Goal: Task Accomplishment & Management: Manage account settings

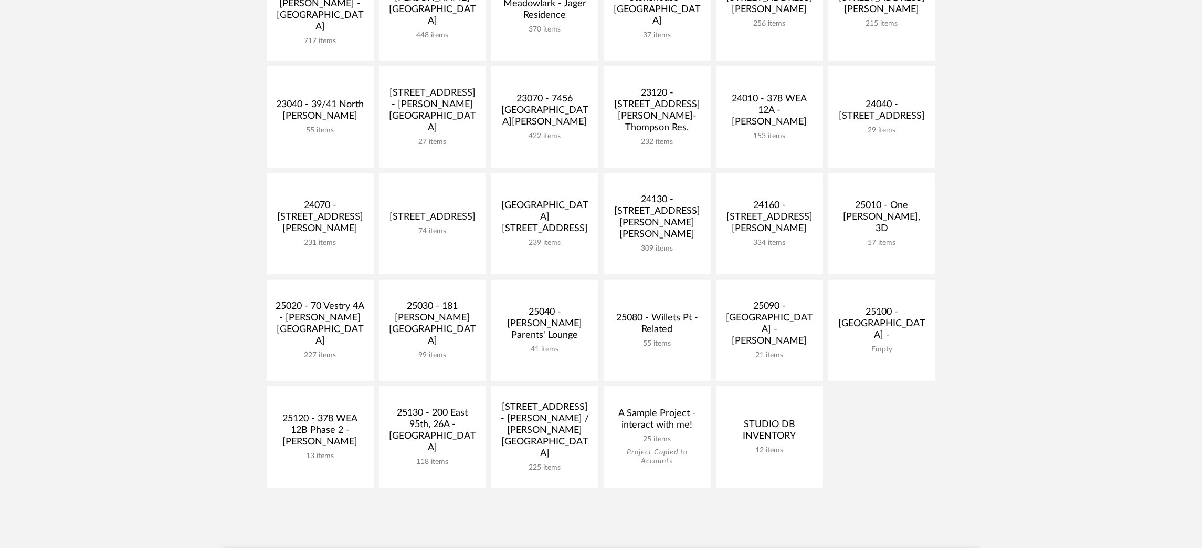
scroll to position [301, 0]
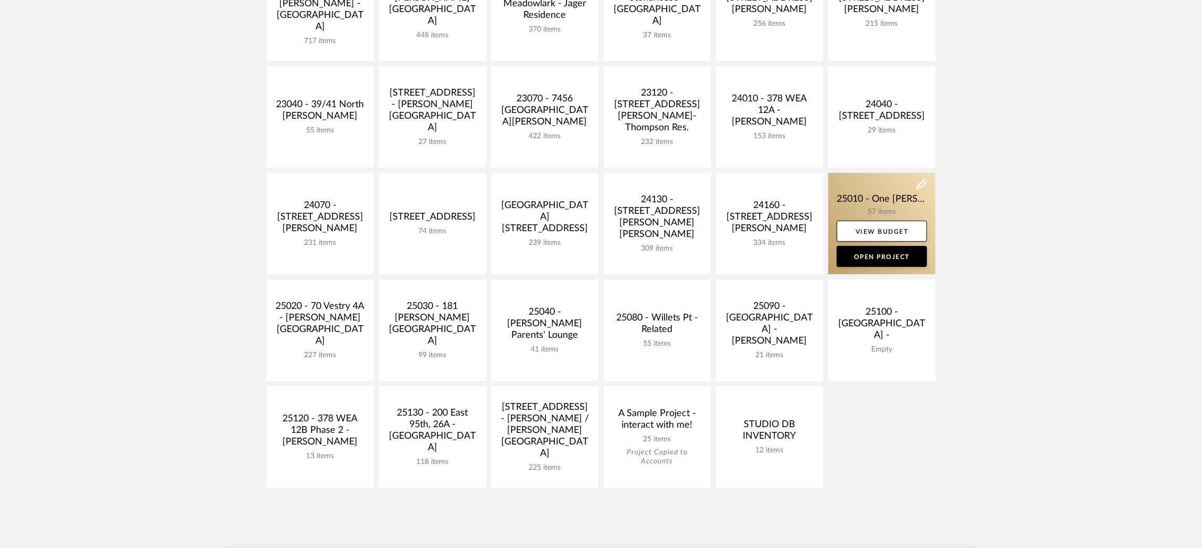
click at [900, 212] on link at bounding box center [881, 223] width 107 height 101
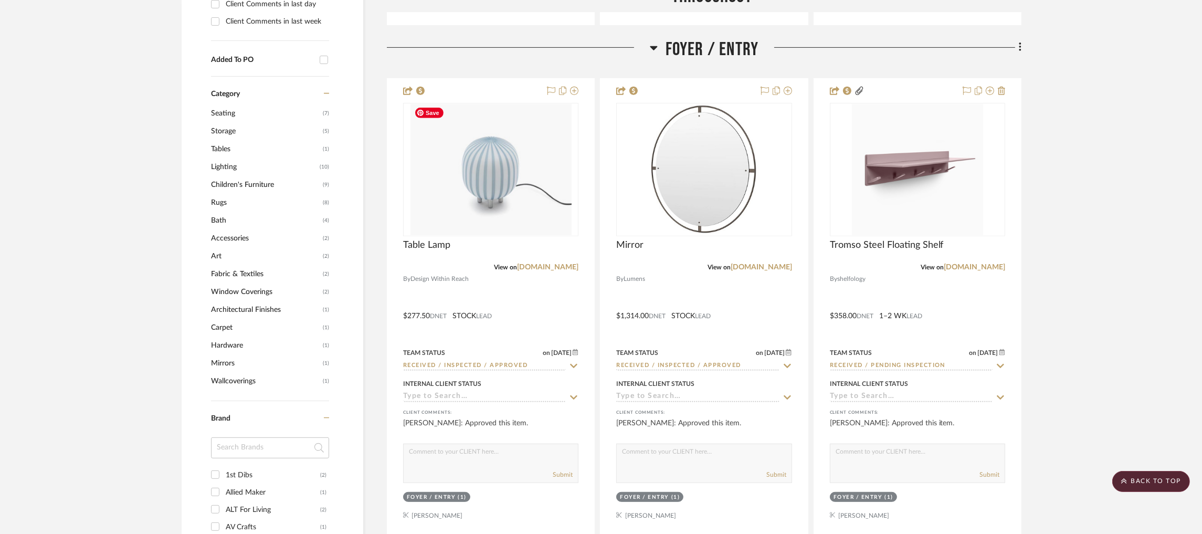
scroll to position [720, 2]
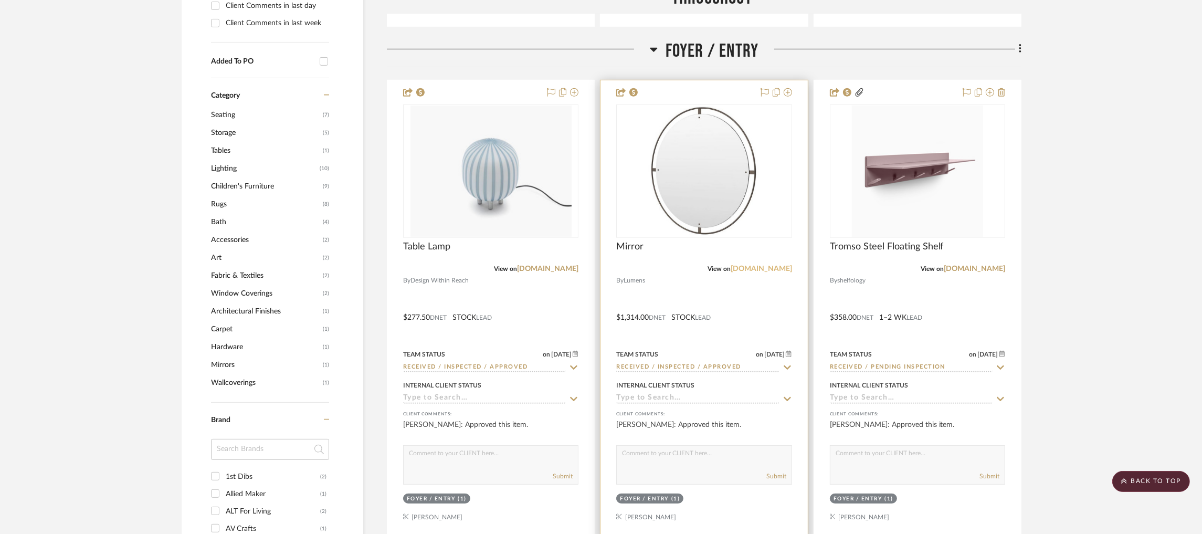
click at [774, 267] on link "lumens.com" at bounding box center [761, 268] width 61 height 7
click at [678, 131] on img "0" at bounding box center [704, 171] width 132 height 131
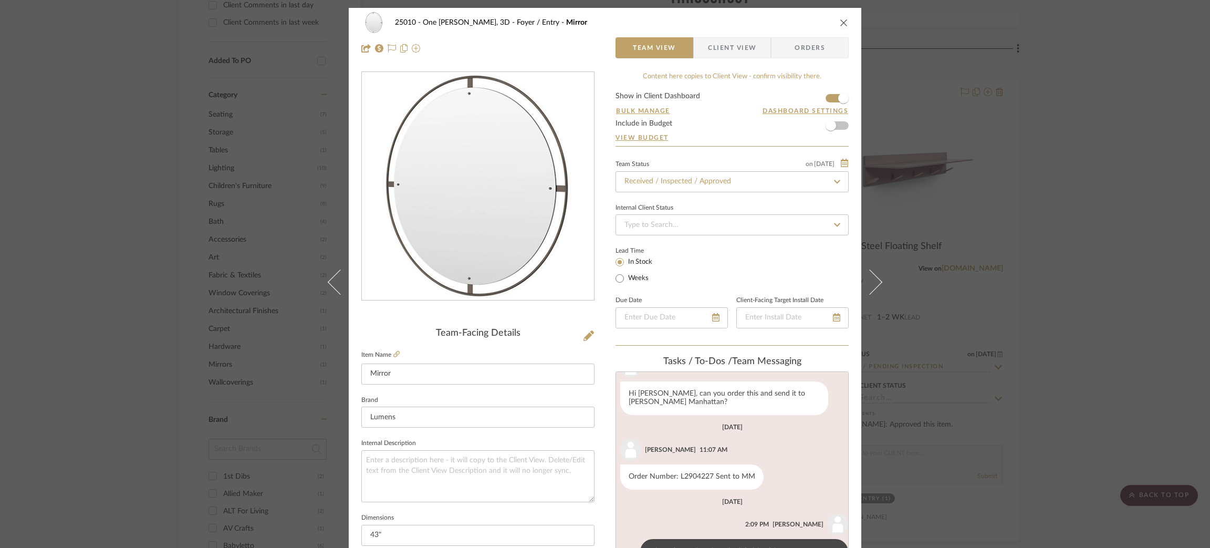
scroll to position [118, 0]
click at [714, 47] on span "Client View" at bounding box center [732, 47] width 48 height 21
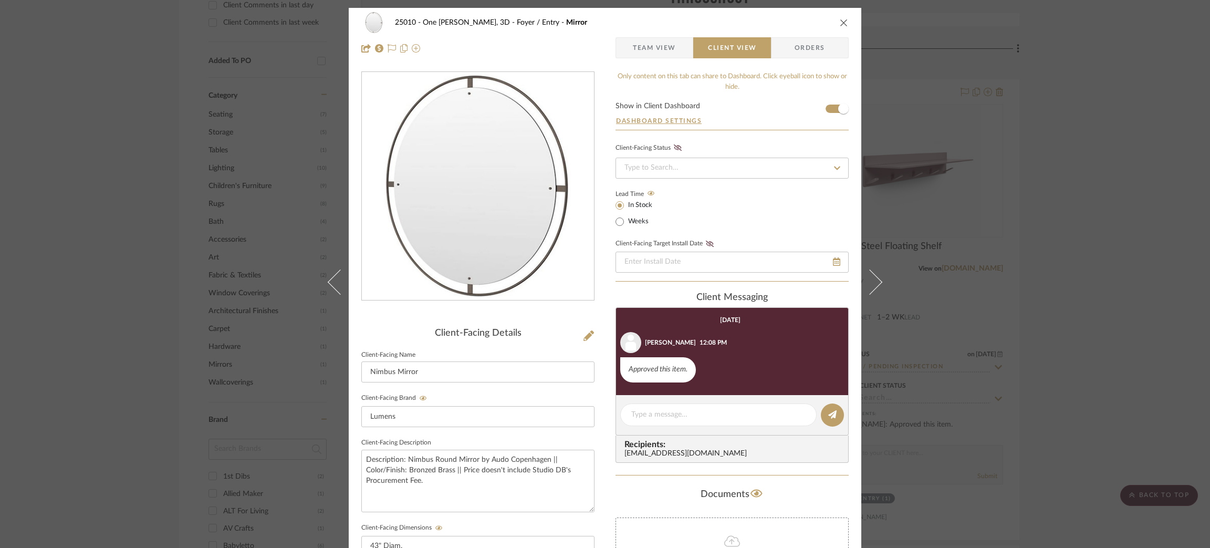
scroll to position [159, 0]
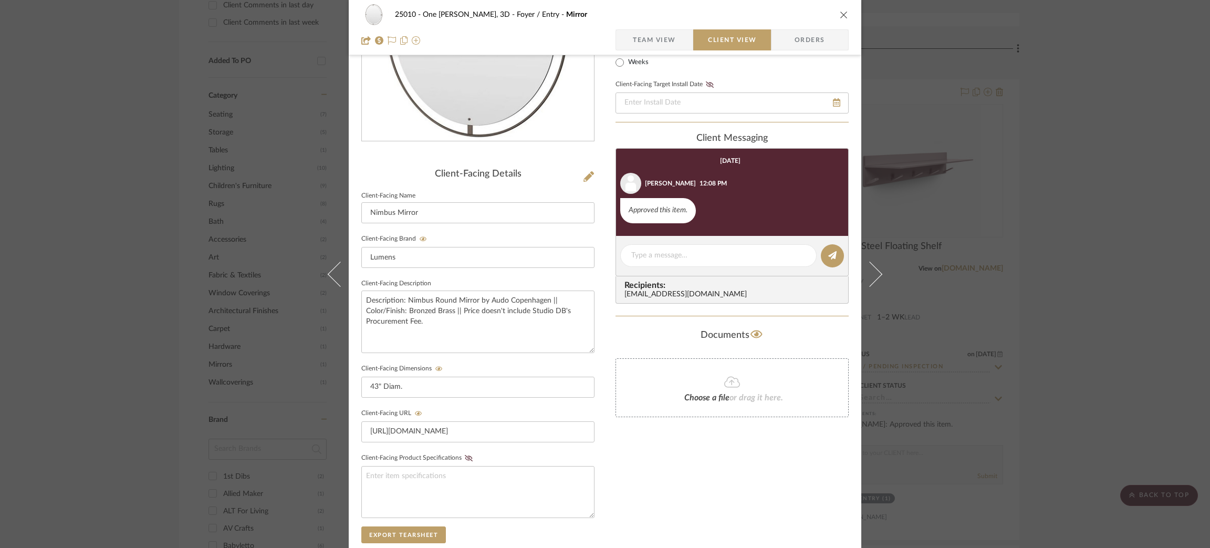
click at [77, 219] on div "25010 - One Vandam, 3D Foyer / Entry Mirror Team View Client View Orders Client…" at bounding box center [605, 274] width 1210 height 548
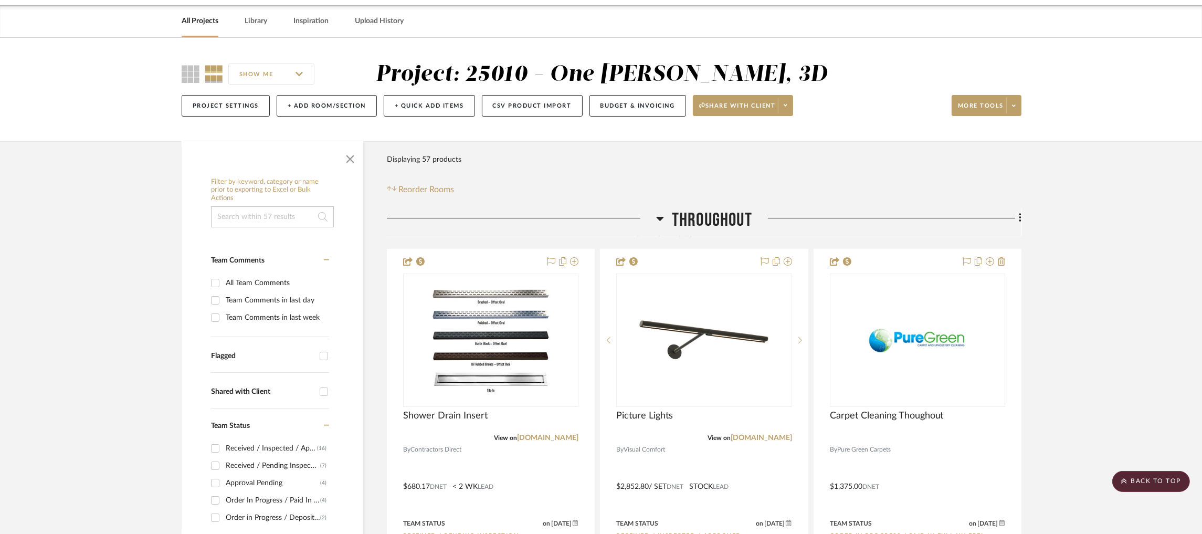
scroll to position [0, 2]
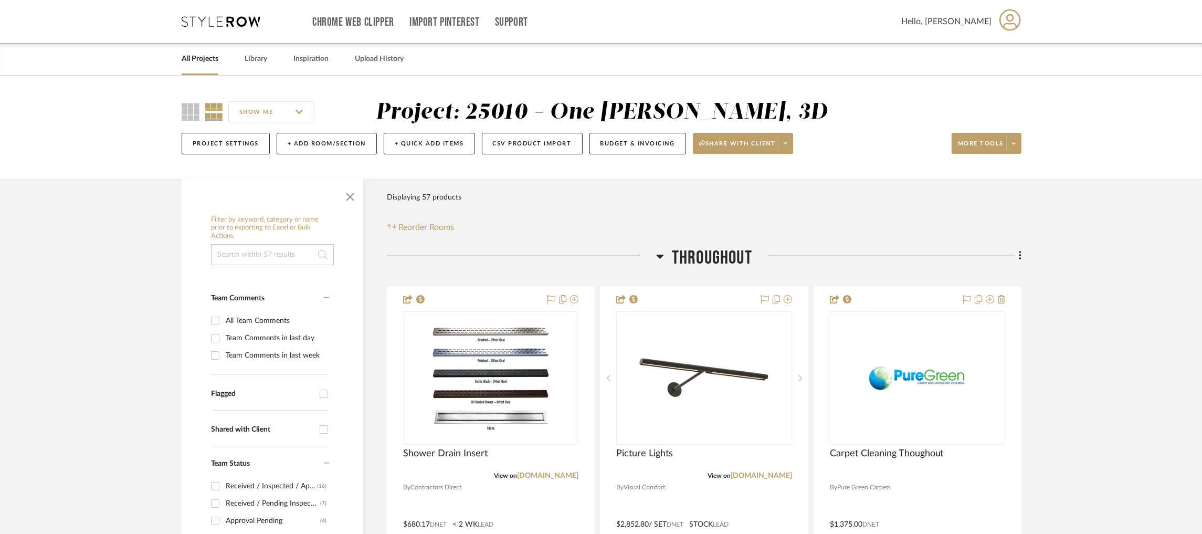
click at [201, 61] on link "All Projects" at bounding box center [200, 59] width 37 height 14
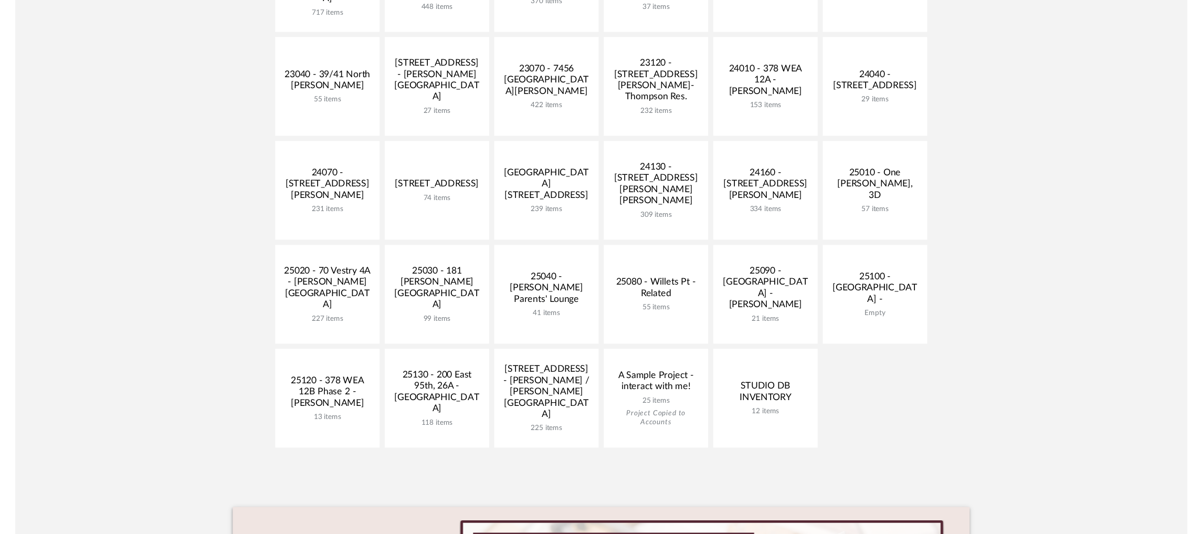
scroll to position [358, 0]
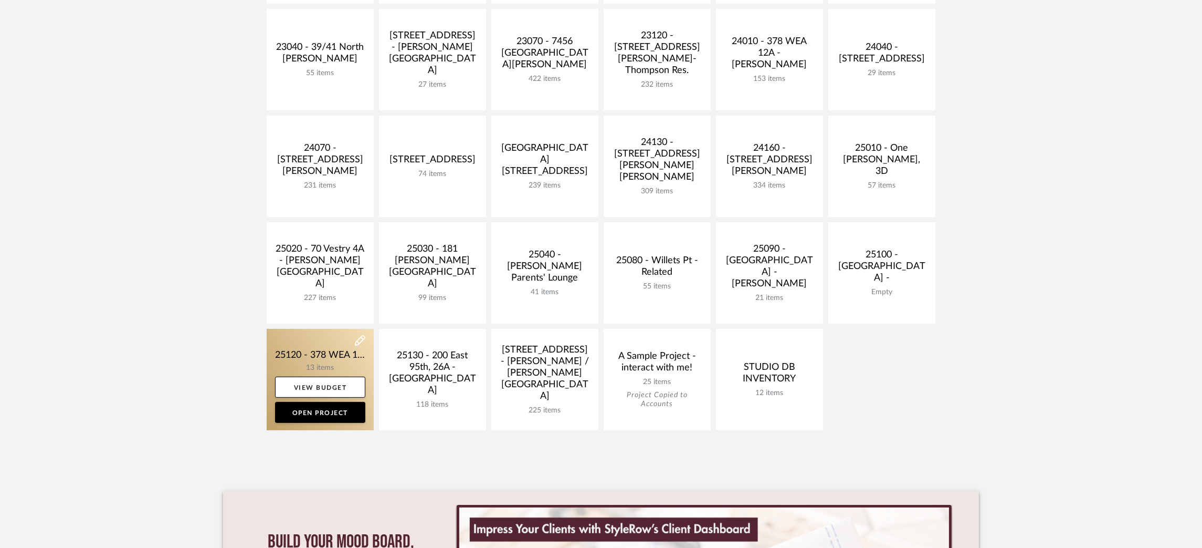
click at [333, 353] on link at bounding box center [320, 379] width 107 height 101
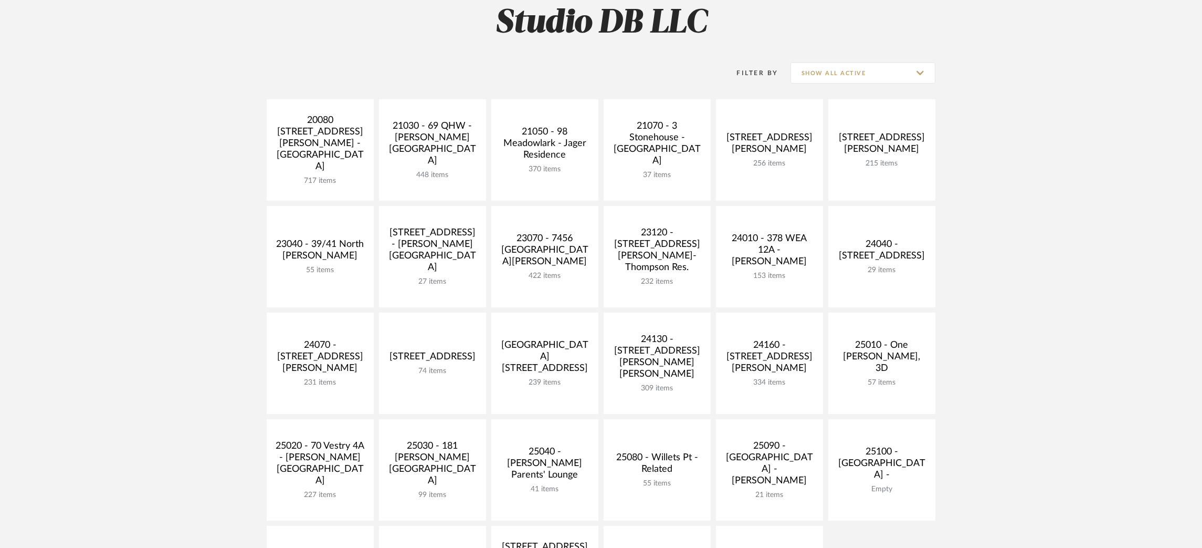
scroll to position [298, 0]
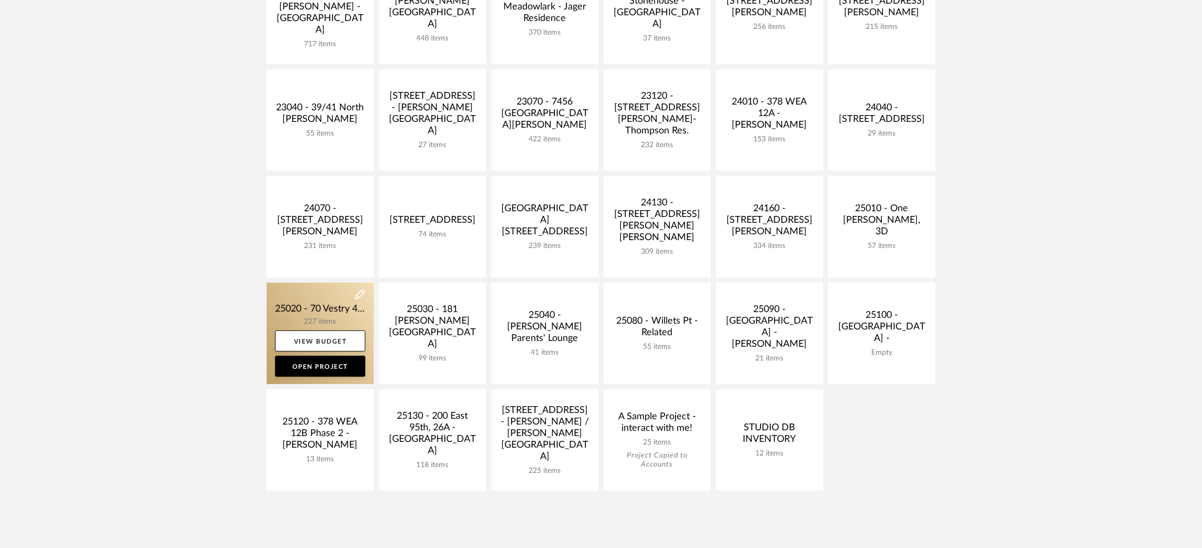
click at [339, 314] on link at bounding box center [320, 332] width 107 height 101
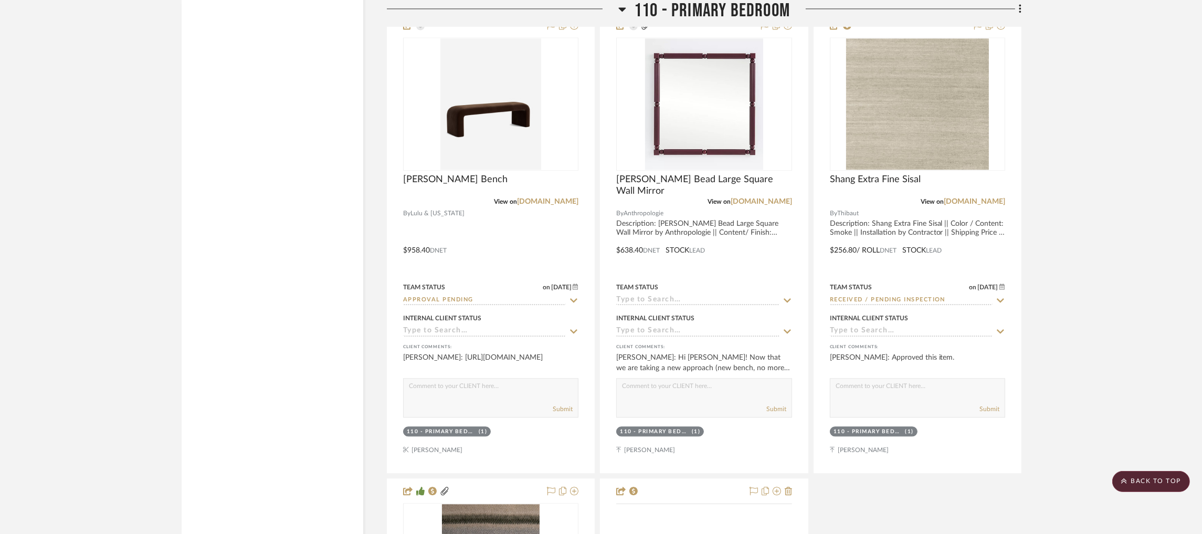
scroll to position [9935, 0]
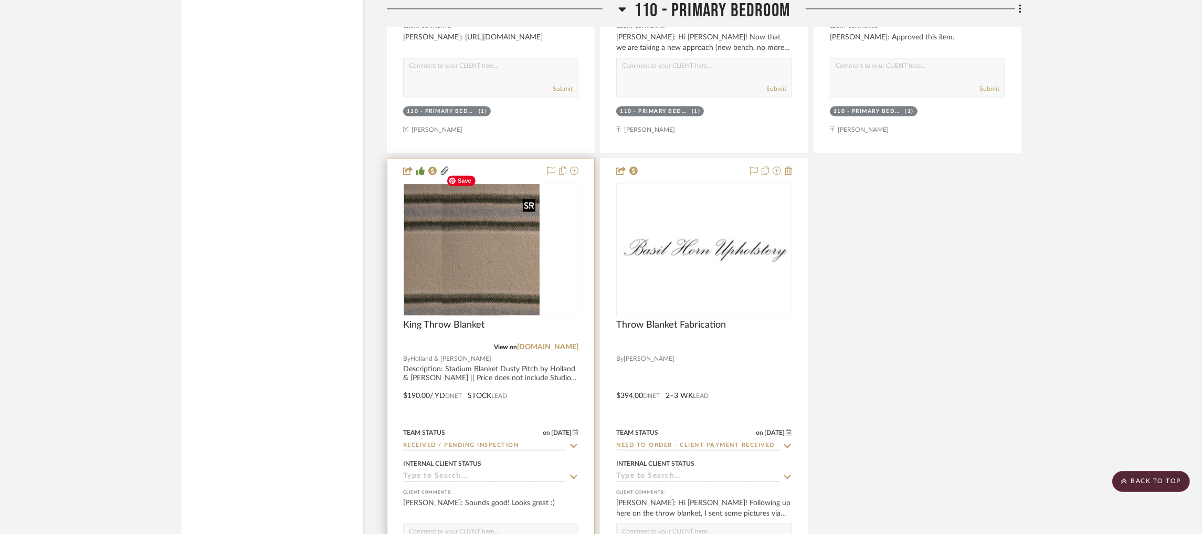
click at [474, 226] on div at bounding box center [490, 249] width 175 height 133
click at [474, 226] on img "0" at bounding box center [491, 249] width 98 height 131
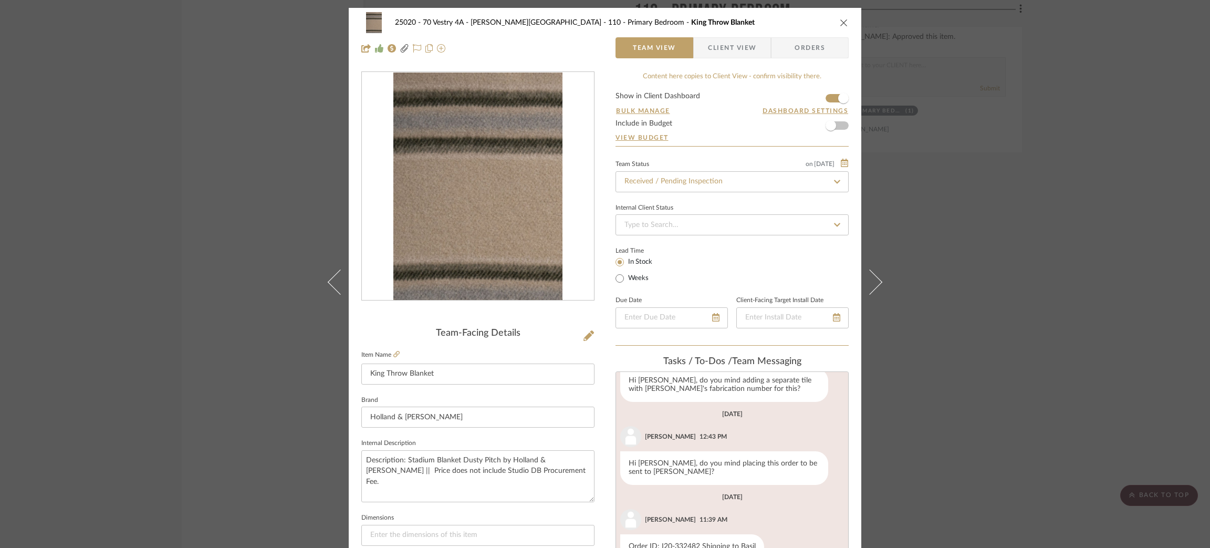
scroll to position [173, 0]
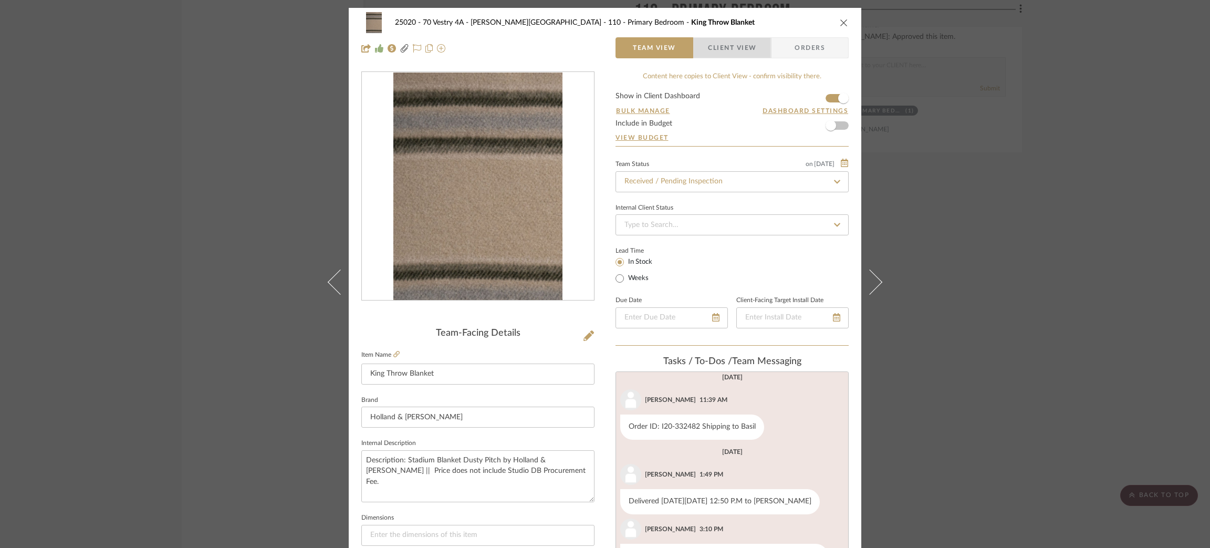
click at [748, 55] on span "Client View" at bounding box center [732, 47] width 48 height 21
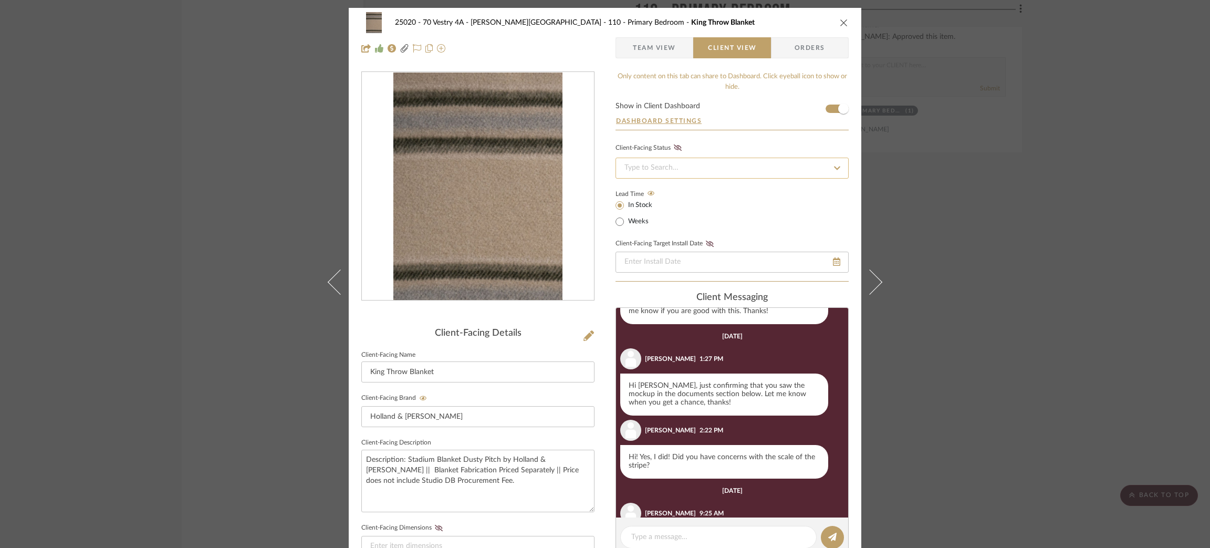
scroll to position [420, 0]
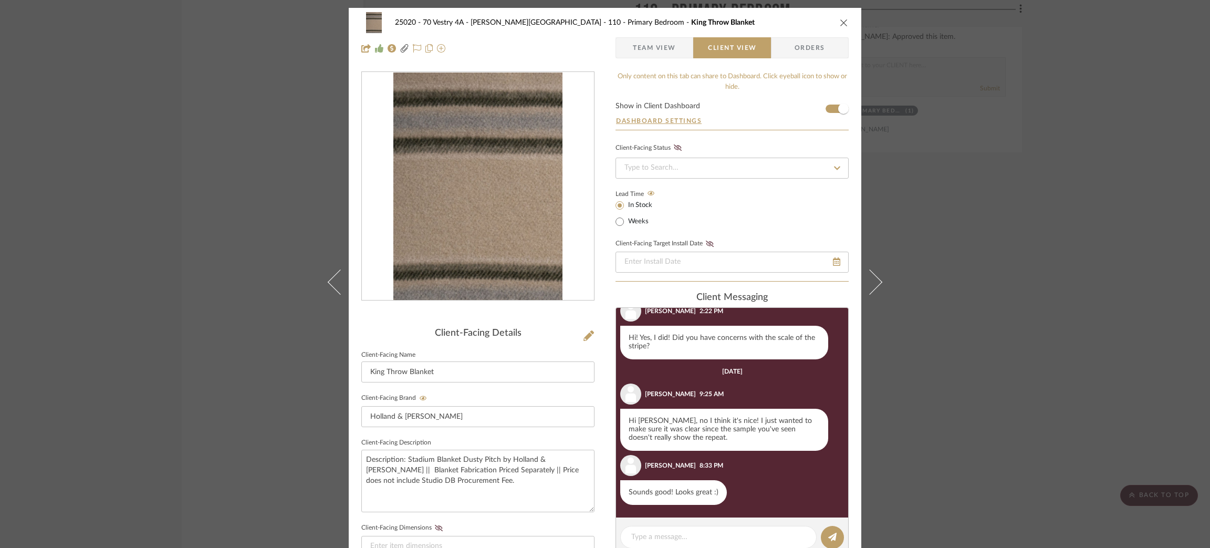
click at [908, 386] on div "25020 - 70 Vestry 4A - Grant-Stanleigh 110 - Primary Bedroom King Throw Blanket…" at bounding box center [605, 274] width 1210 height 548
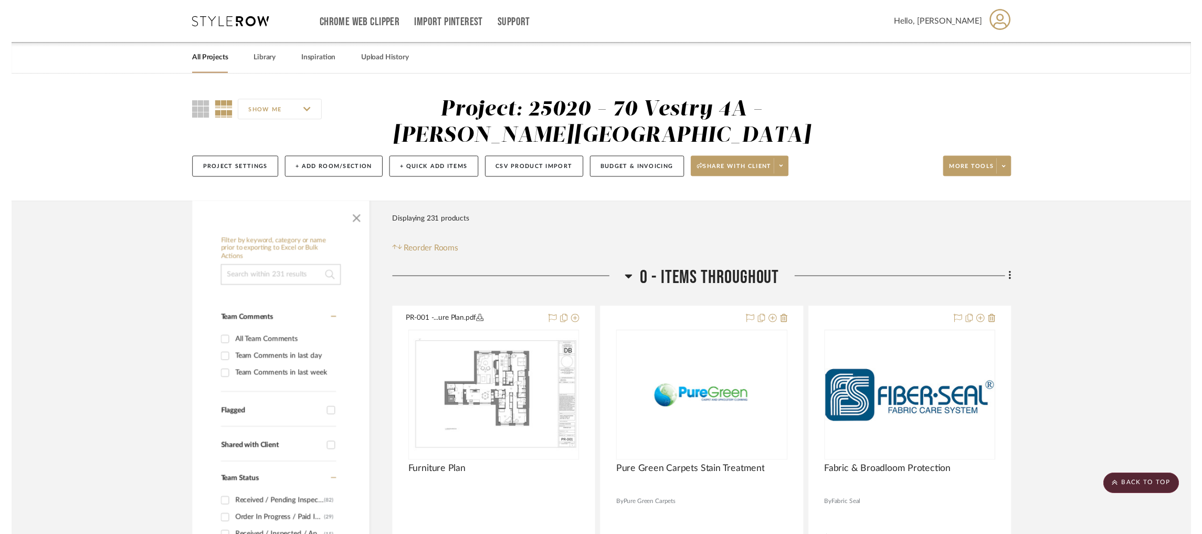
scroll to position [9935, 0]
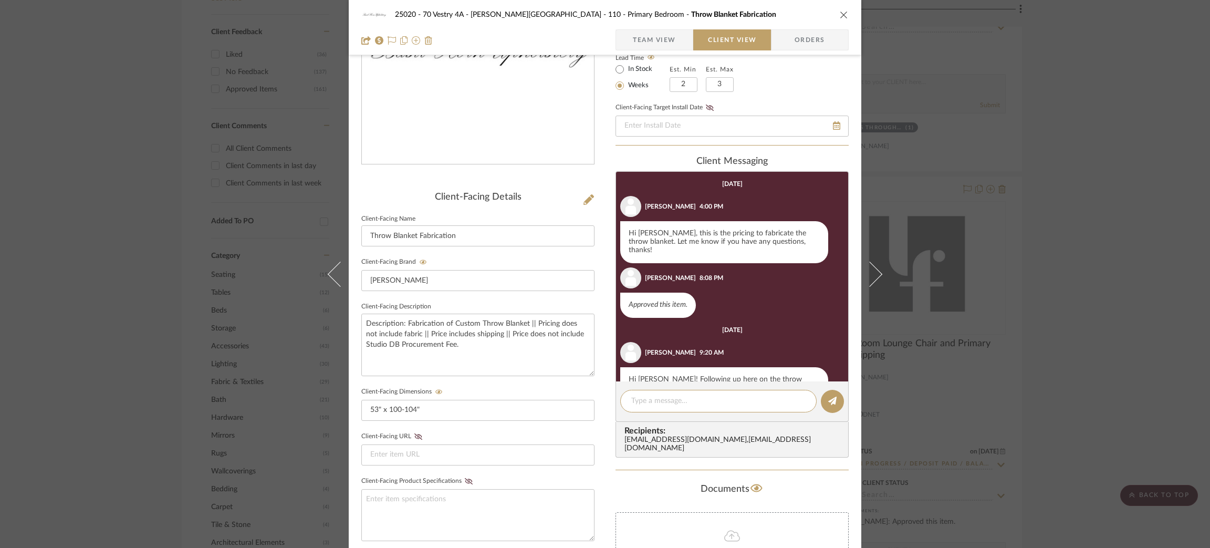
scroll to position [40, 0]
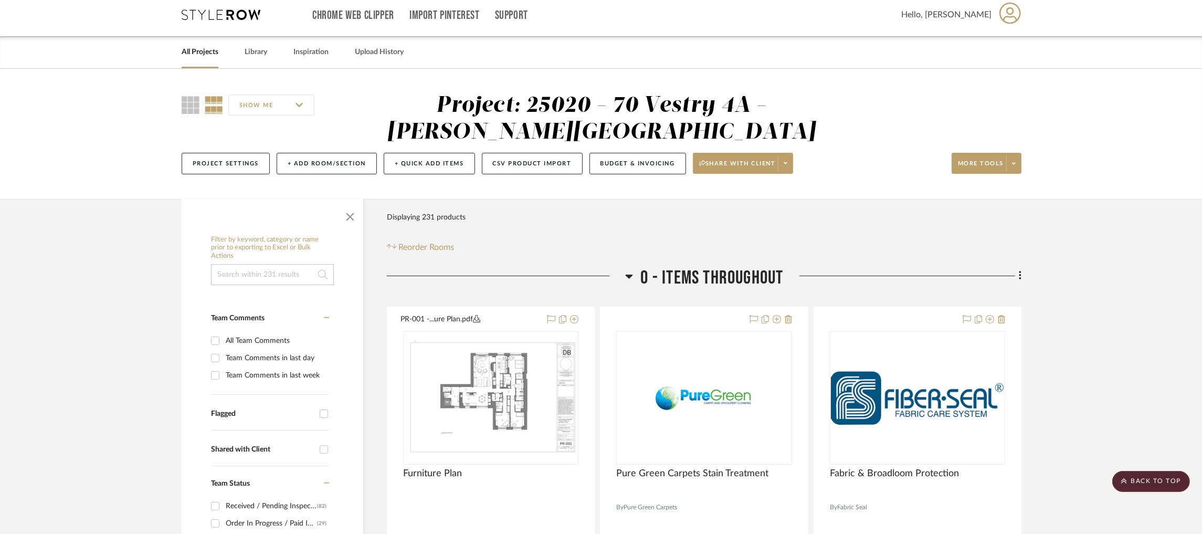
scroll to position [0, 3]
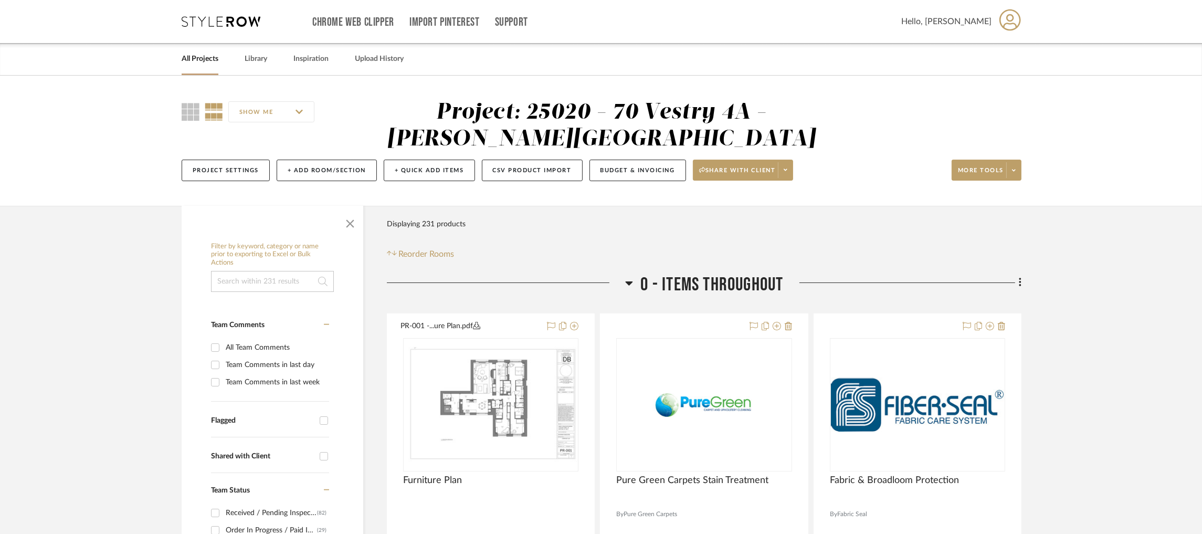
click at [201, 64] on link "All Projects" at bounding box center [200, 59] width 37 height 14
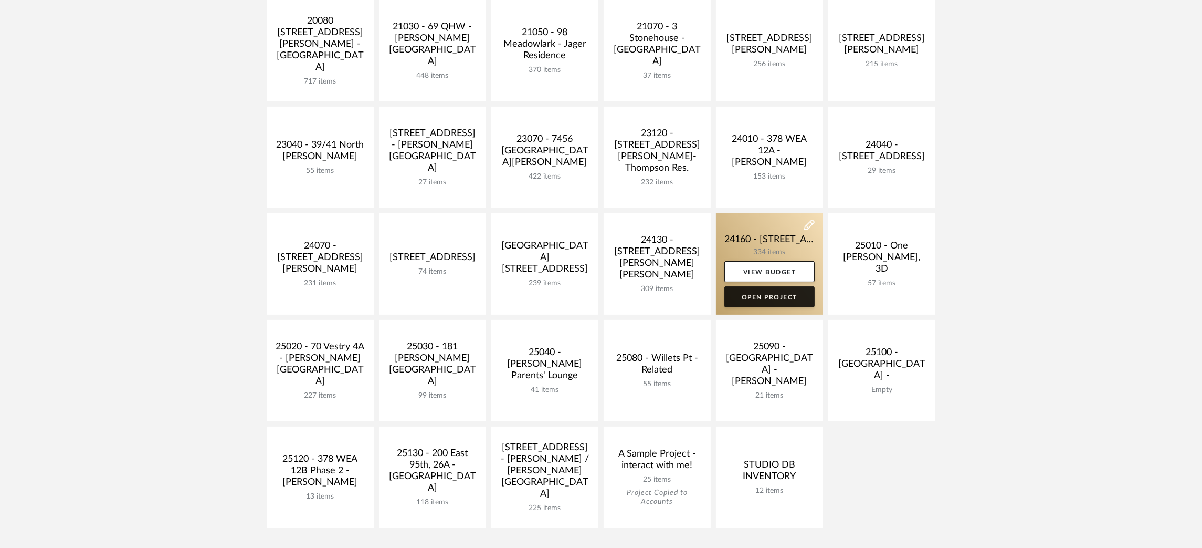
scroll to position [261, 0]
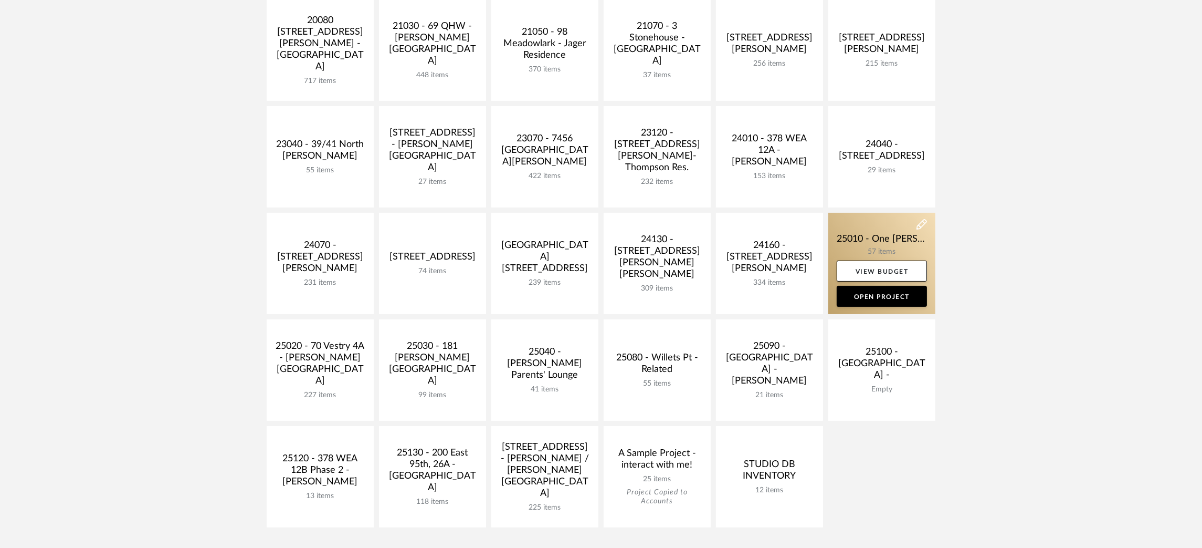
click at [849, 226] on link at bounding box center [881, 263] width 107 height 101
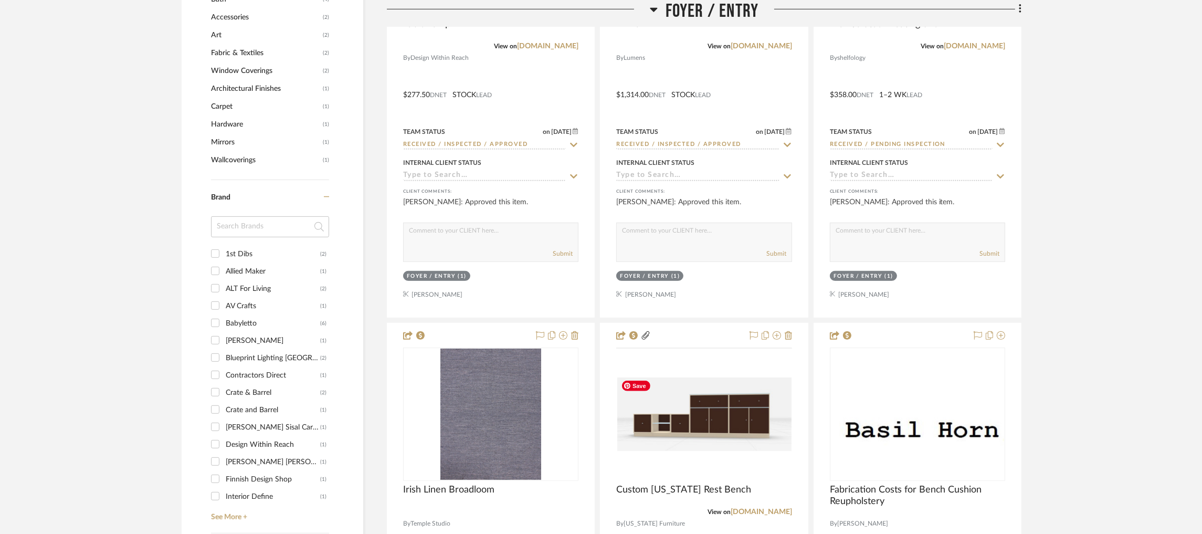
scroll to position [947, 0]
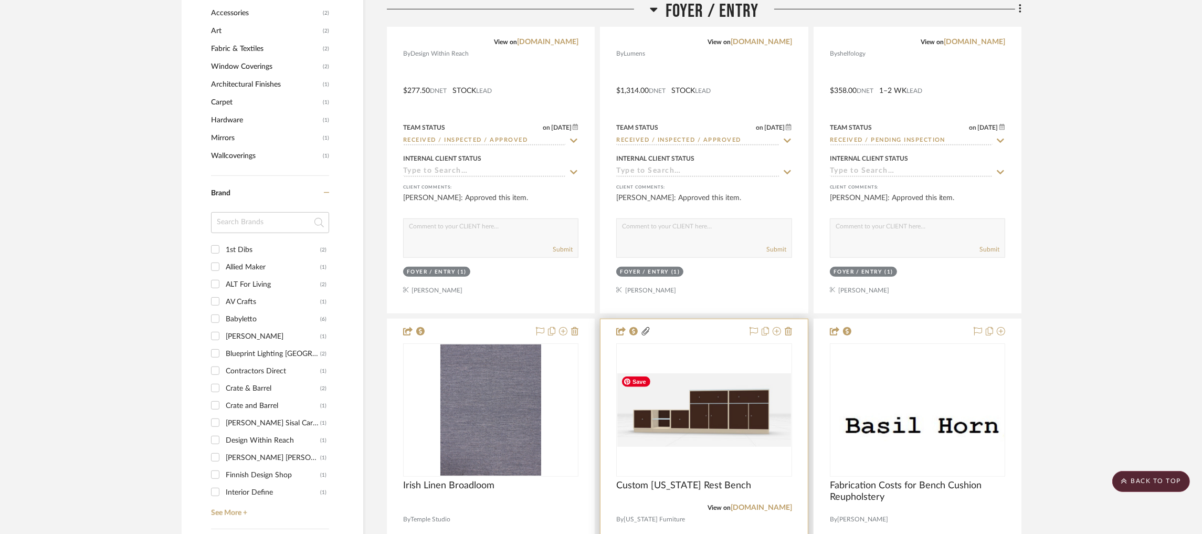
click at [703, 399] on img "0" at bounding box center [703, 409] width 173 height 73
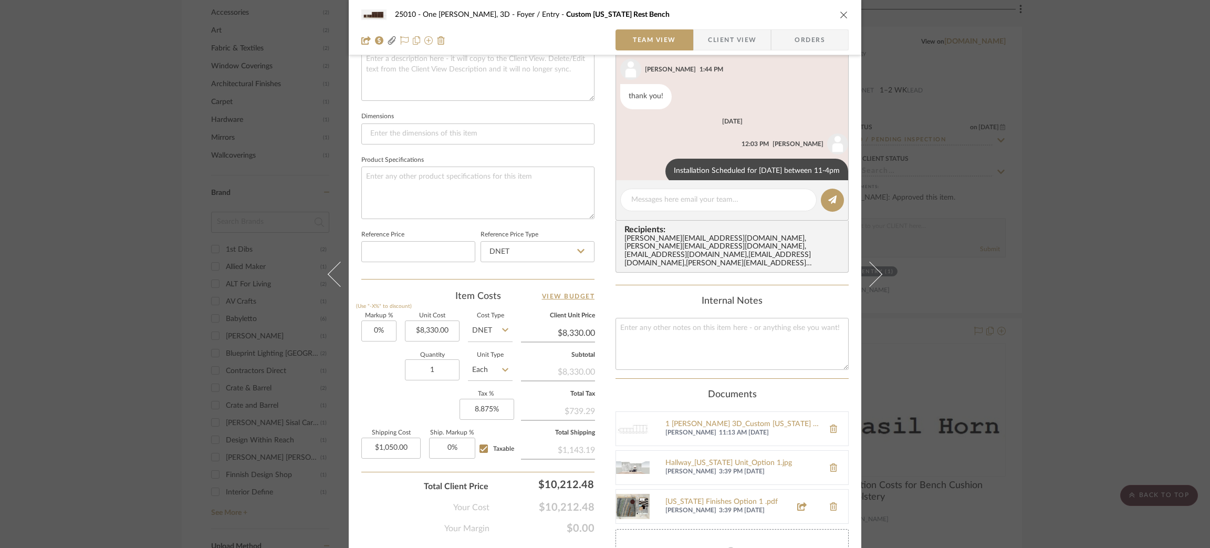
scroll to position [404, 0]
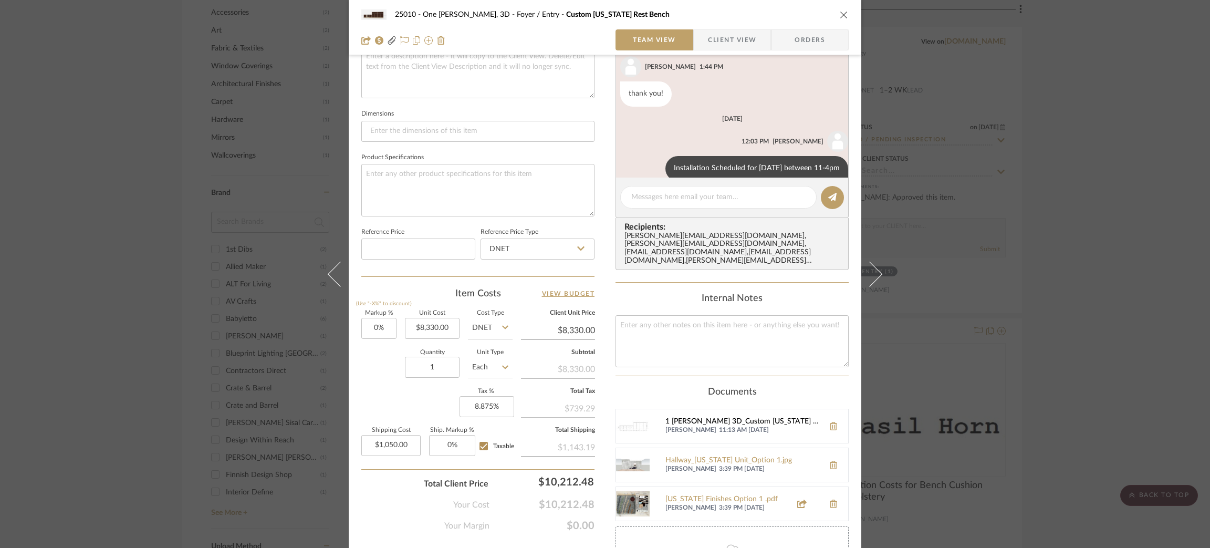
click at [699, 417] on div "1 [PERSON_NAME] 3D_Custom [US_STATE] Rest Bench Dimensions.pdf" at bounding box center [741, 421] width 153 height 8
click at [729, 34] on span "Client View" at bounding box center [732, 39] width 48 height 21
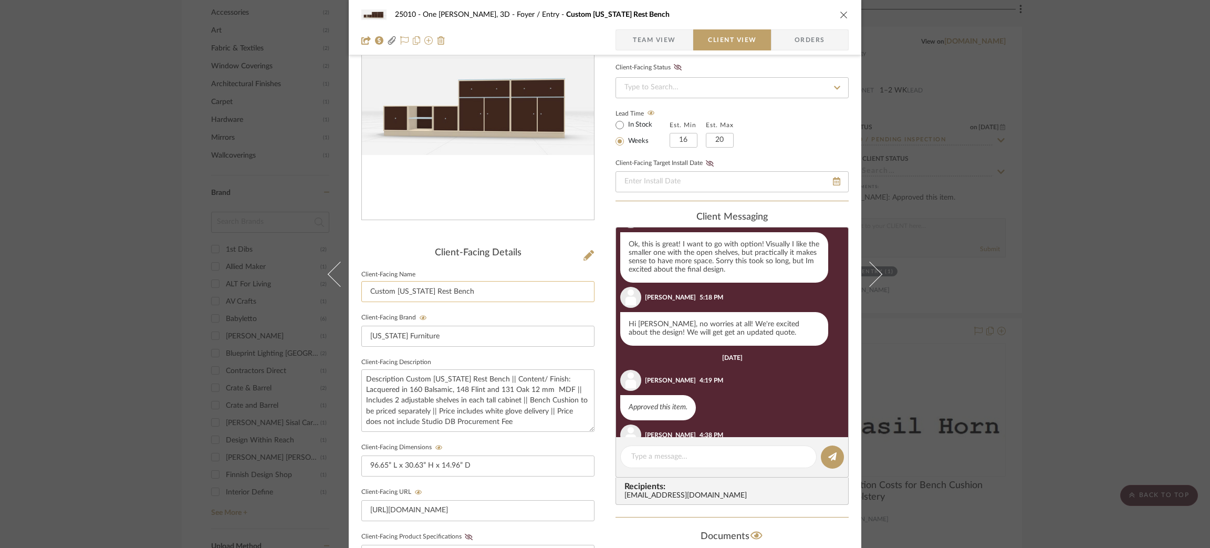
scroll to position [80, 0]
click at [650, 36] on span "Team View" at bounding box center [654, 39] width 43 height 21
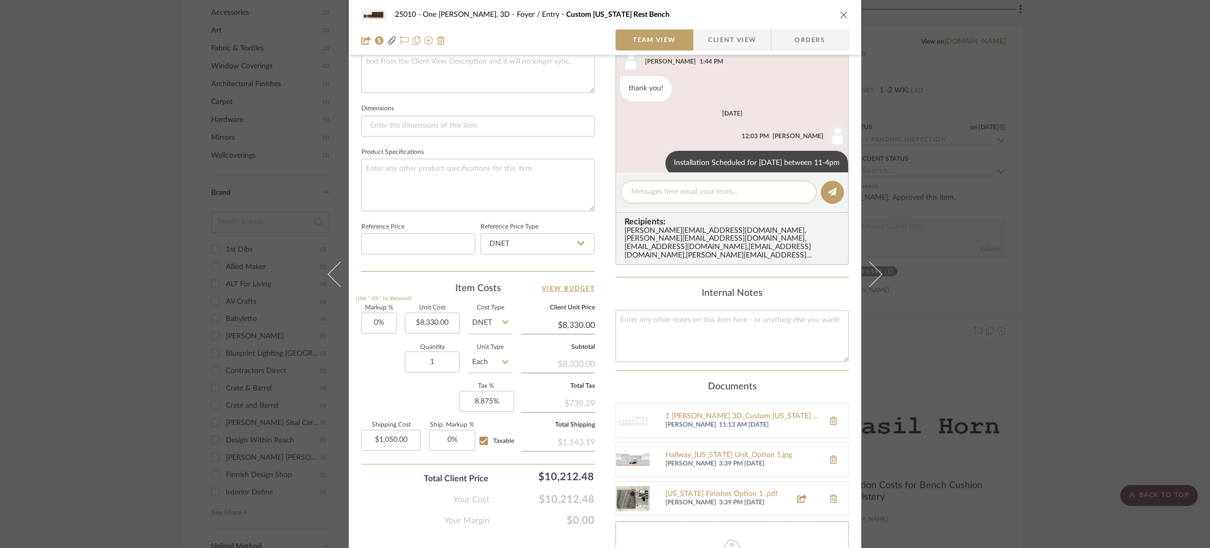
scroll to position [411, 0]
click at [660, 309] on textarea at bounding box center [731, 334] width 233 height 52
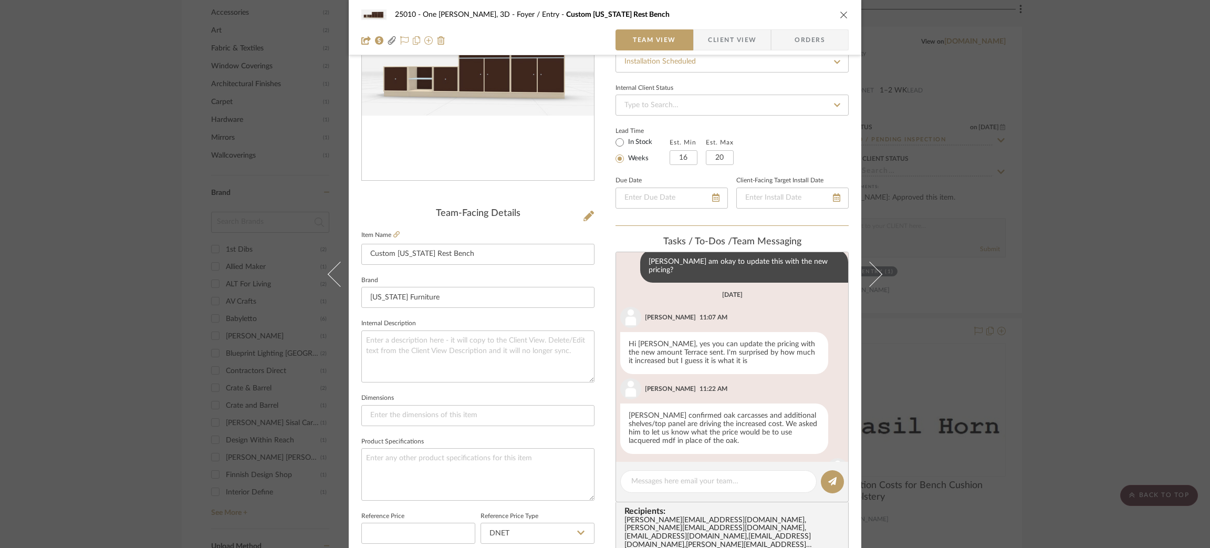
scroll to position [0, 0]
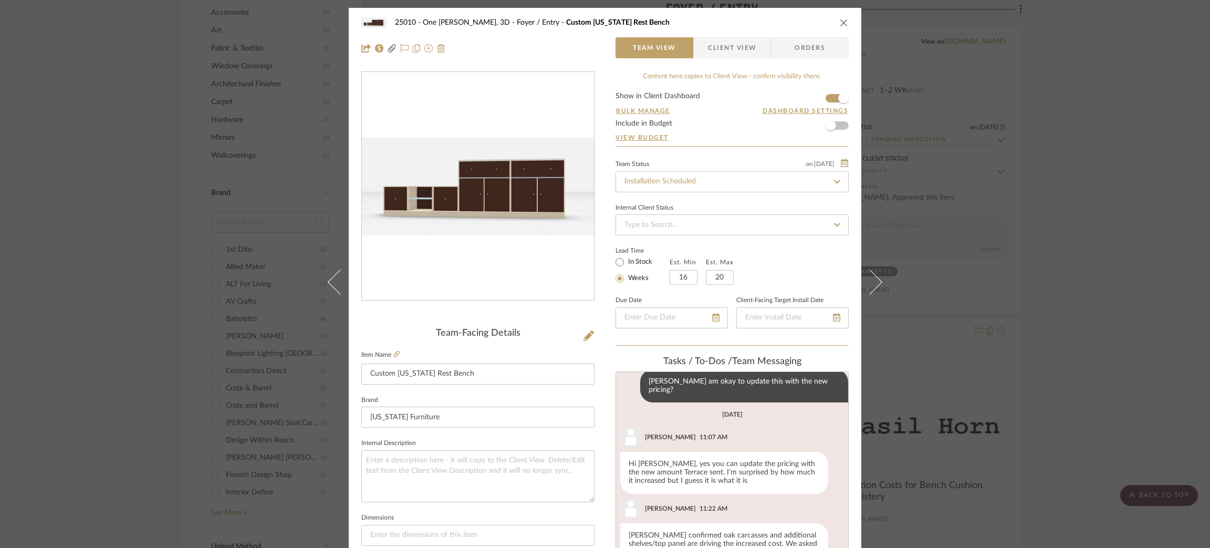
type textarea "Top hole is 35" AFF and 31.5""
